Goal: Information Seeking & Learning: Learn about a topic

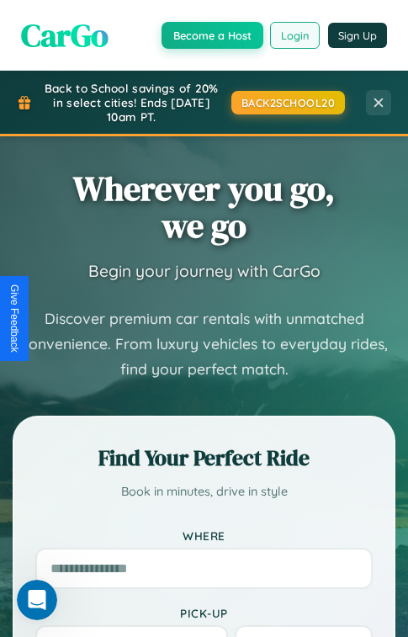
click at [294, 34] on button "Login" at bounding box center [295, 35] width 50 height 27
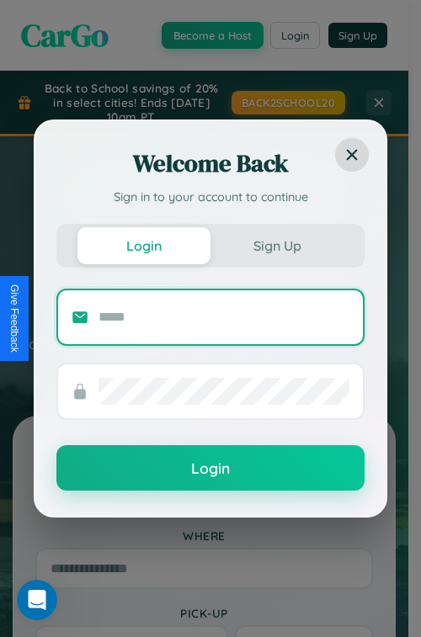
click at [224, 316] on input "text" at bounding box center [223, 317] width 251 height 27
type input "**********"
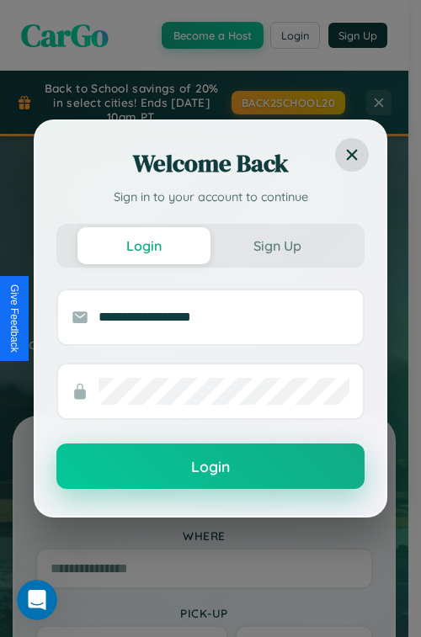
click at [210, 467] on button "Login" at bounding box center [210, 465] width 308 height 45
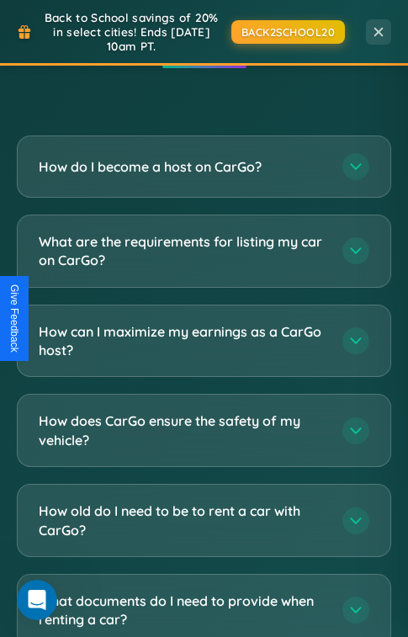
scroll to position [4885, 0]
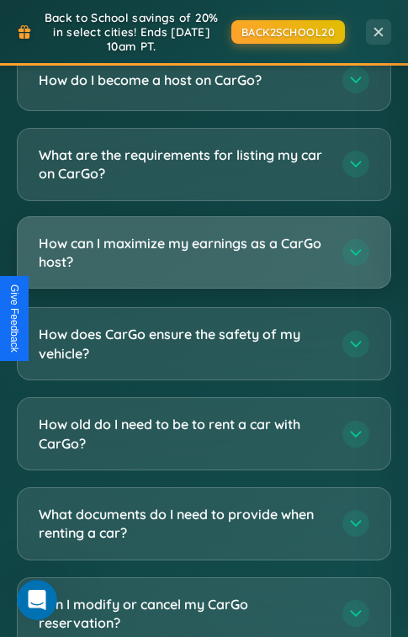
click at [204, 234] on h3 "How can I maximize my earnings as a CarGo host?" at bounding box center [182, 253] width 287 height 38
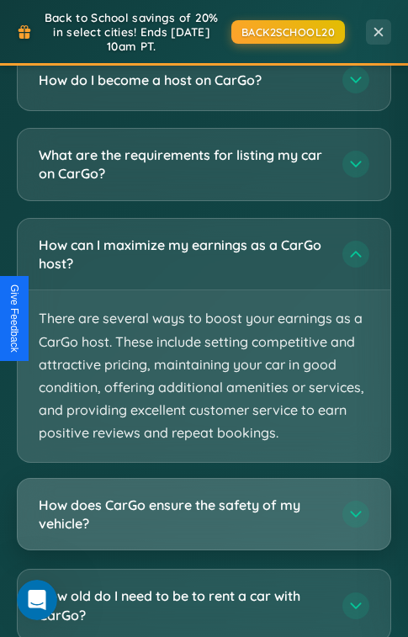
click at [204, 496] on h3 "How does CarGo ensure the safety of my vehicle?" at bounding box center [182, 515] width 287 height 38
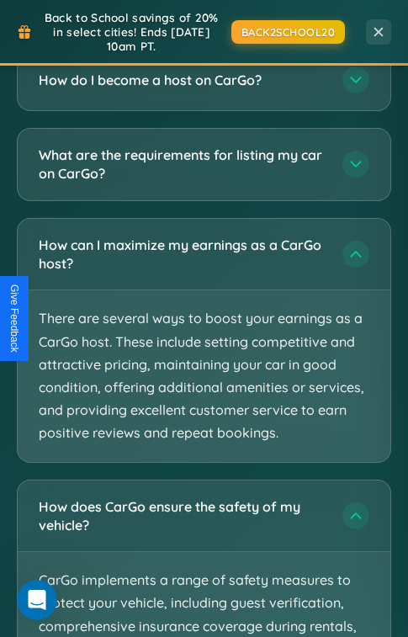
scroll to position [5296, 0]
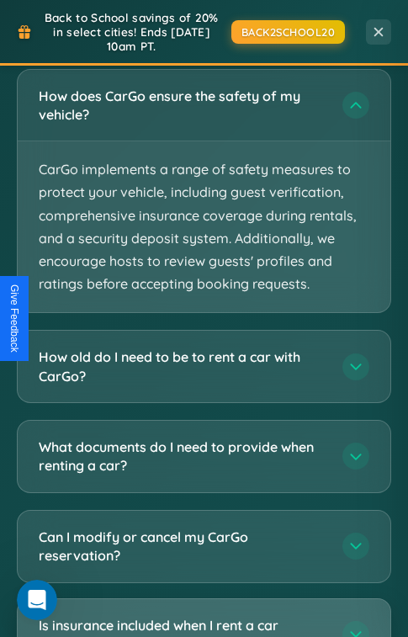
click at [204, 616] on h3 "Is insurance included when I rent a car through CarGo?" at bounding box center [182, 635] width 287 height 38
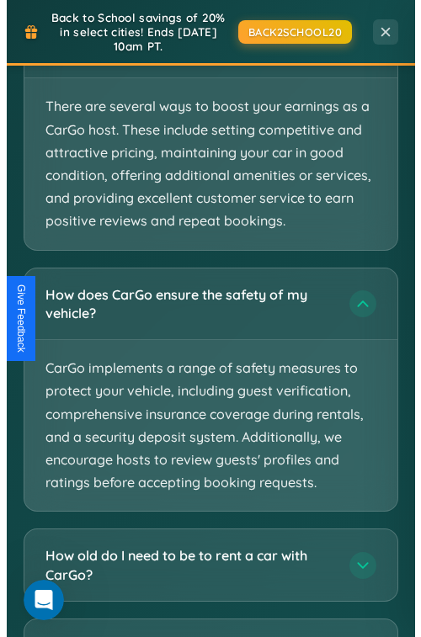
scroll to position [0, 0]
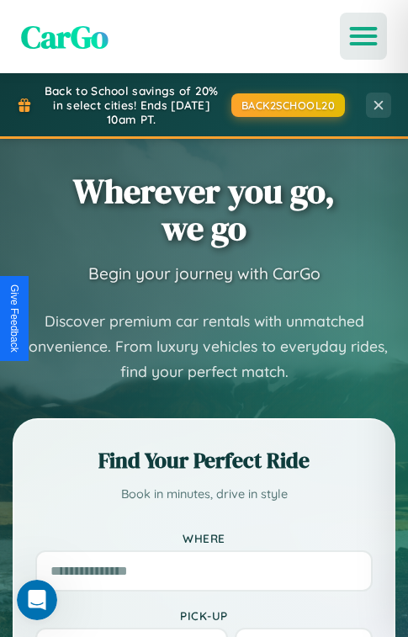
click at [363, 36] on icon "Open menu" at bounding box center [364, 36] width 24 height 15
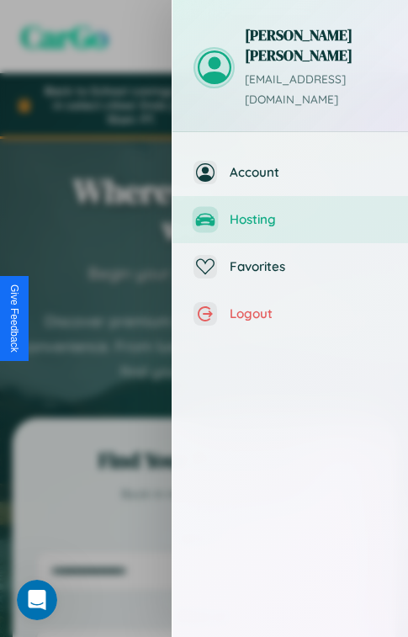
click at [290, 211] on span "Hosting" at bounding box center [308, 219] width 157 height 16
